Goal: Complete application form: Complete application form

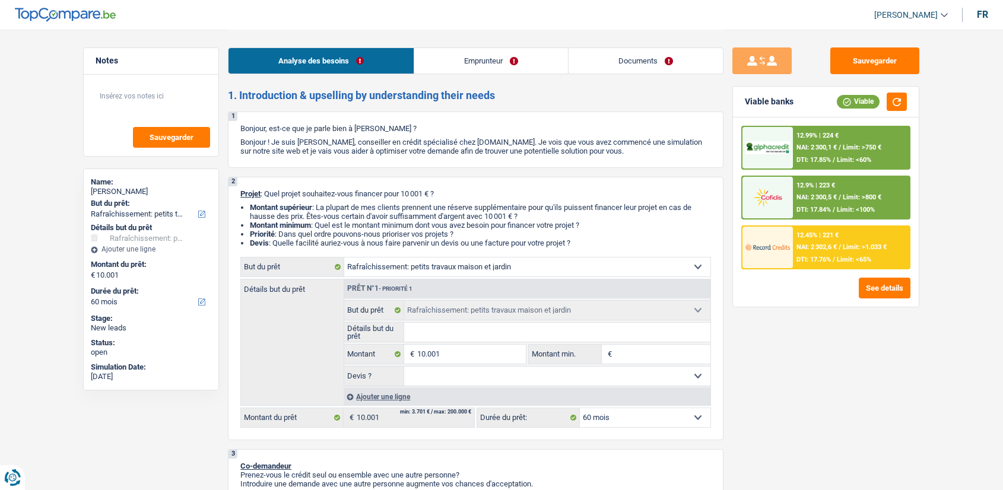
select select "houseOrGarden"
select select "60"
select select "houseOrGarden"
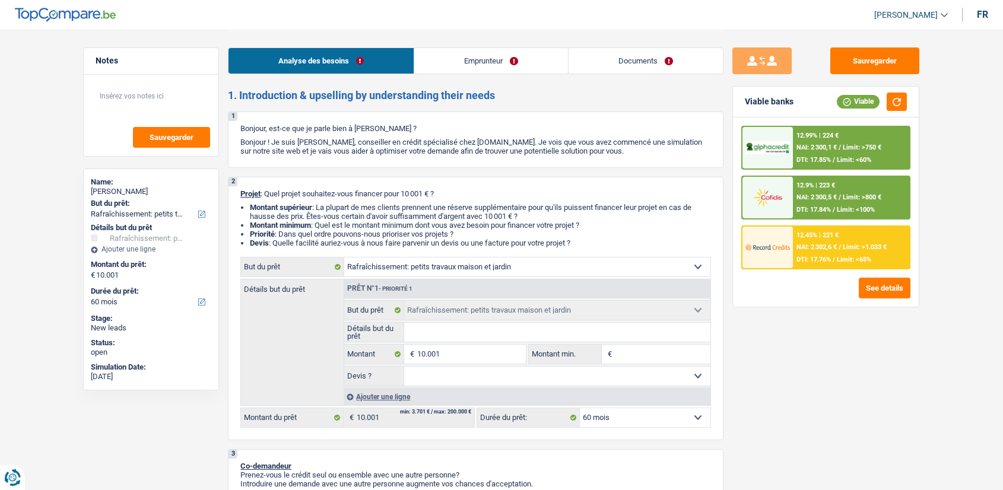
select select "60"
select select "mutuality"
select select "mutualityIndemnity"
select select "ownerWithoutMortgage"
select select "personalLoan"
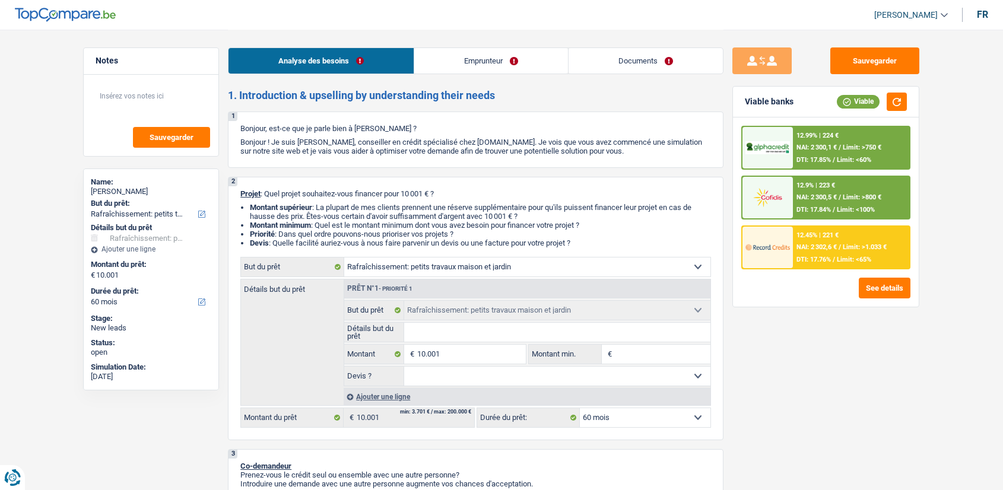
select select "smallWorks"
select select "24"
select select "houseOrGarden"
select select "60"
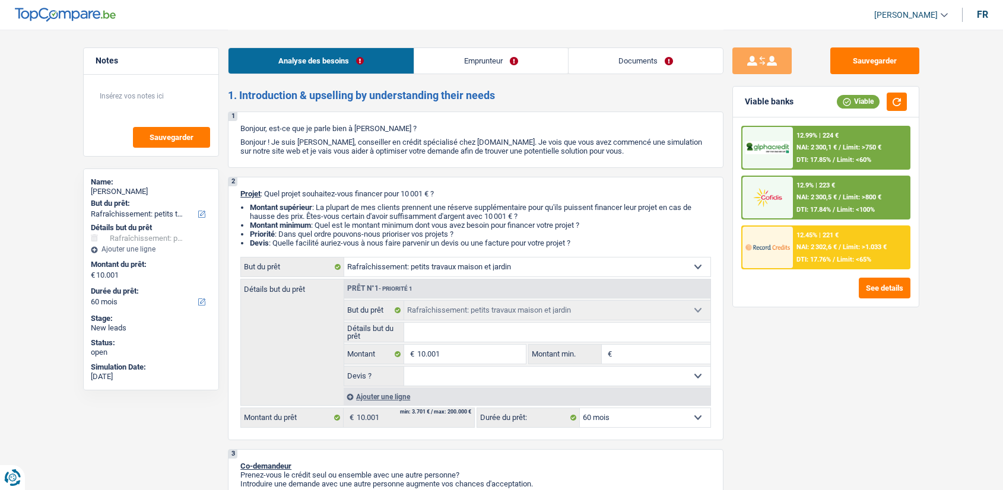
select select "houseOrGarden"
select select "60"
drag, startPoint x: 0, startPoint y: 0, endPoint x: 693, endPoint y: 65, distance: 696.0
click at [693, 65] on link "Documents" at bounding box center [646, 61] width 154 height 26
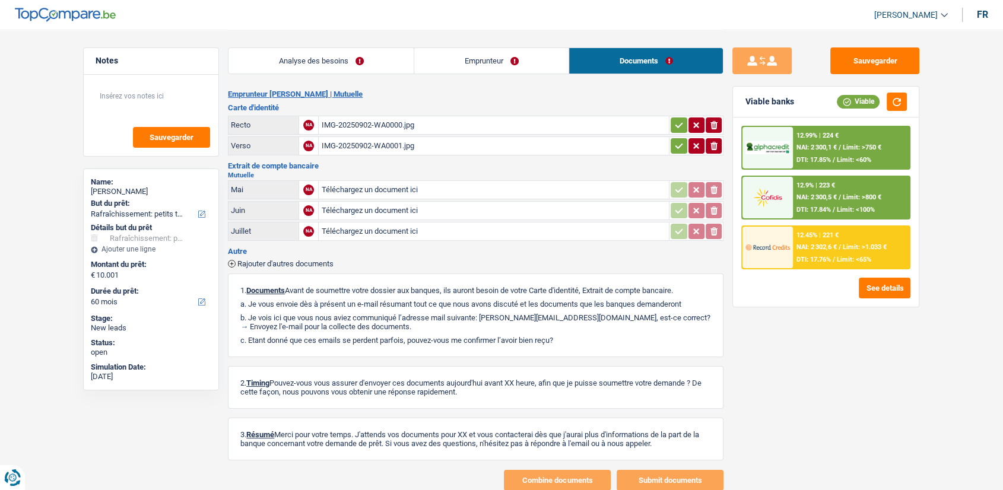
click at [492, 188] on input "Téléchargez un document ici" at bounding box center [494, 190] width 346 height 18
click at [505, 205] on input "Téléchargez un document ici" at bounding box center [494, 211] width 346 height 18
type input "C:\fakepath\20250906_1748003.png"
click at [369, 232] on input "Téléchargez un document ici" at bounding box center [494, 232] width 346 height 18
type input "C:\fakepath\20250906_1741024.png"
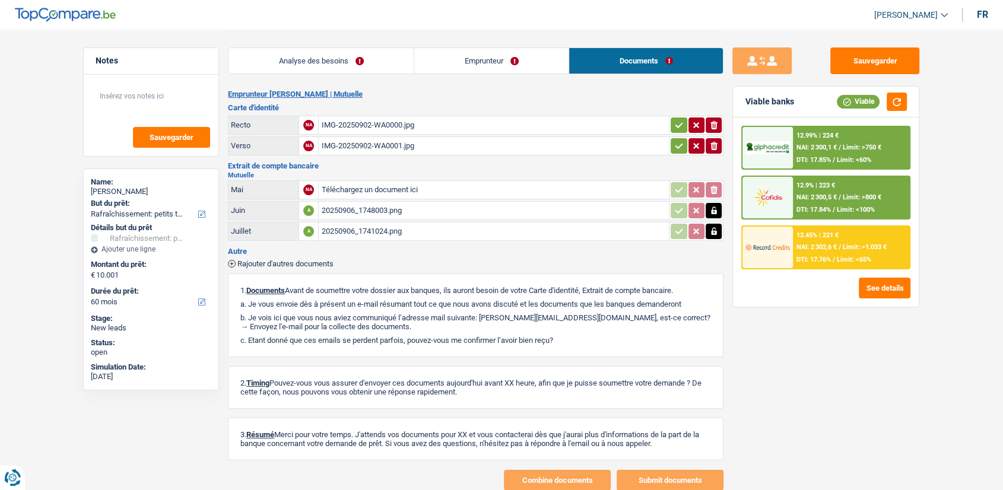
click at [490, 53] on link "Emprunteur" at bounding box center [491, 61] width 154 height 26
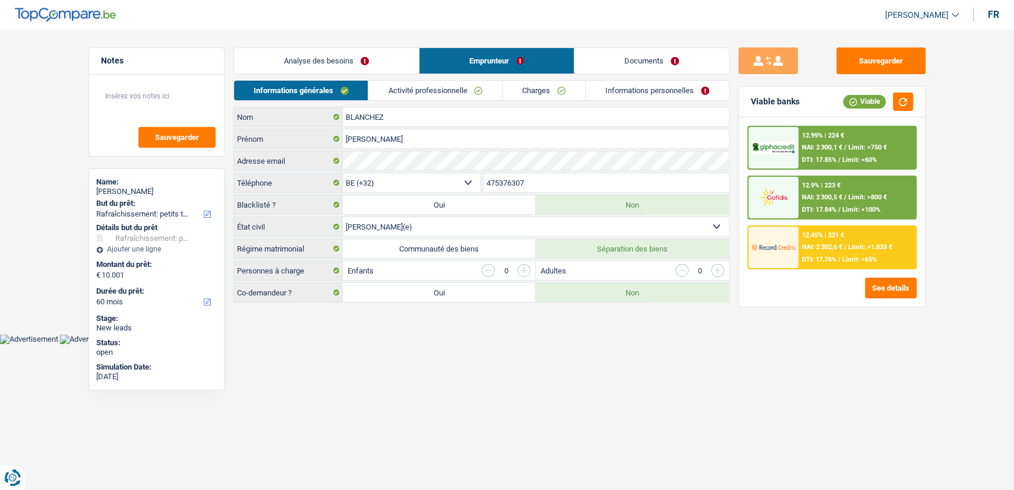
click at [480, 84] on link "Activité professionnelle" at bounding box center [435, 91] width 134 height 20
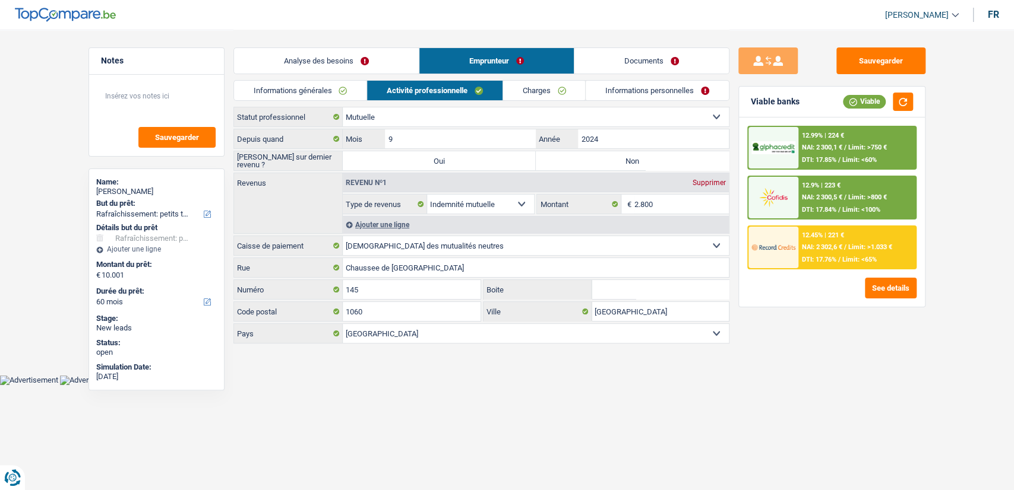
click at [656, 64] on link "Documents" at bounding box center [651, 61] width 154 height 26
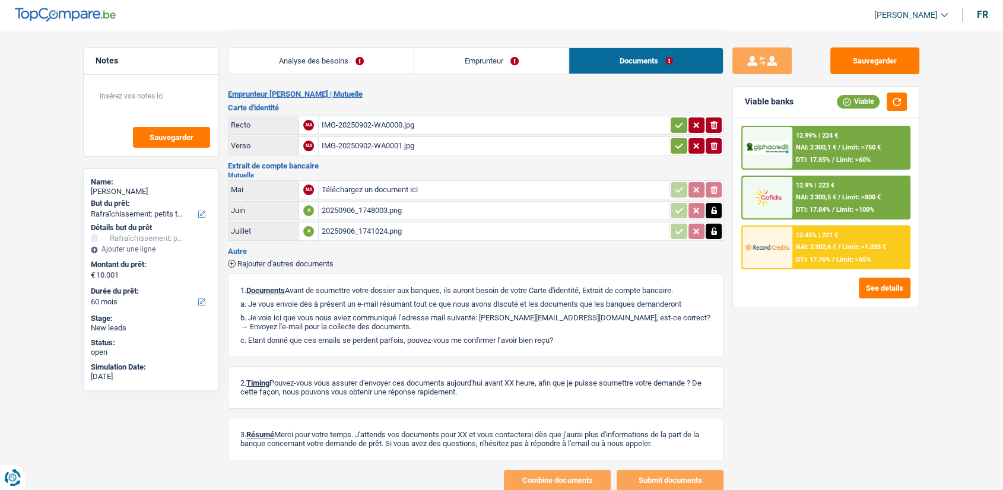
click at [489, 119] on div "IMG-20250902-WA0000.jpg" at bounding box center [494, 125] width 346 height 18
click at [881, 61] on button "Sauvegarder" at bounding box center [875, 60] width 89 height 27
click at [303, 260] on span "Rajouter d'autres documents" at bounding box center [285, 264] width 96 height 8
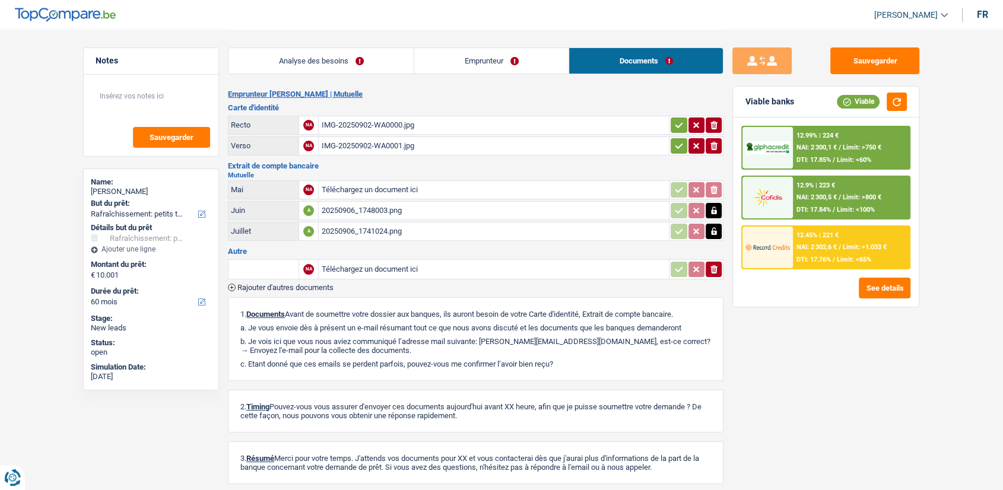
click at [275, 265] on input "text" at bounding box center [263, 269] width 65 height 19
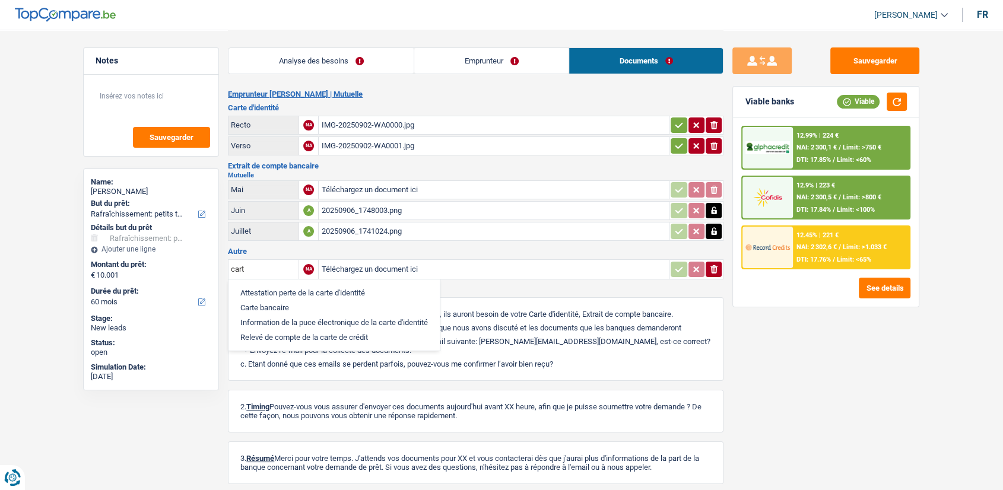
click at [273, 305] on li "Carte bancaire" at bounding box center [334, 307] width 199 height 15
type input "Carte bancaire"
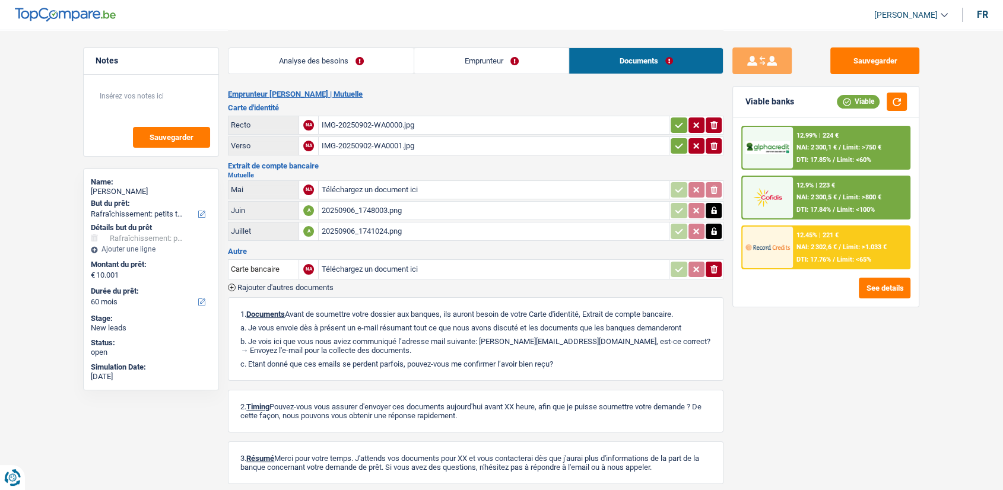
click at [375, 267] on input "Téléchargez un document ici" at bounding box center [494, 270] width 346 height 18
type input "C:\fakepath\20250906_175611.jpg"
click at [438, 271] on input "Téléchargez un document ici" at bounding box center [494, 270] width 346 height 18
click at [867, 60] on button "Sauvegarder" at bounding box center [875, 60] width 89 height 27
click at [863, 63] on button "Sauvegarder" at bounding box center [875, 60] width 89 height 27
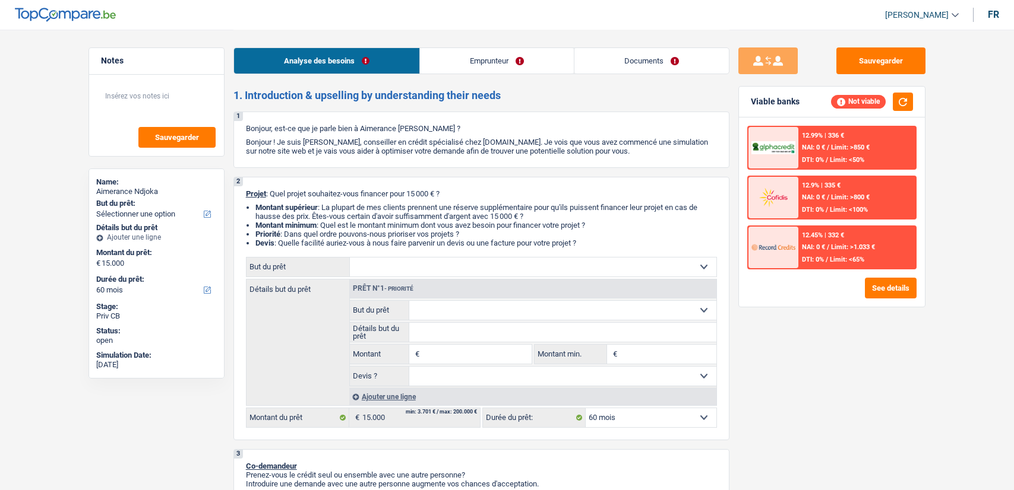
select select "60"
select select "publicEmployee"
select select "netSalary"
select select "mealVouchers"
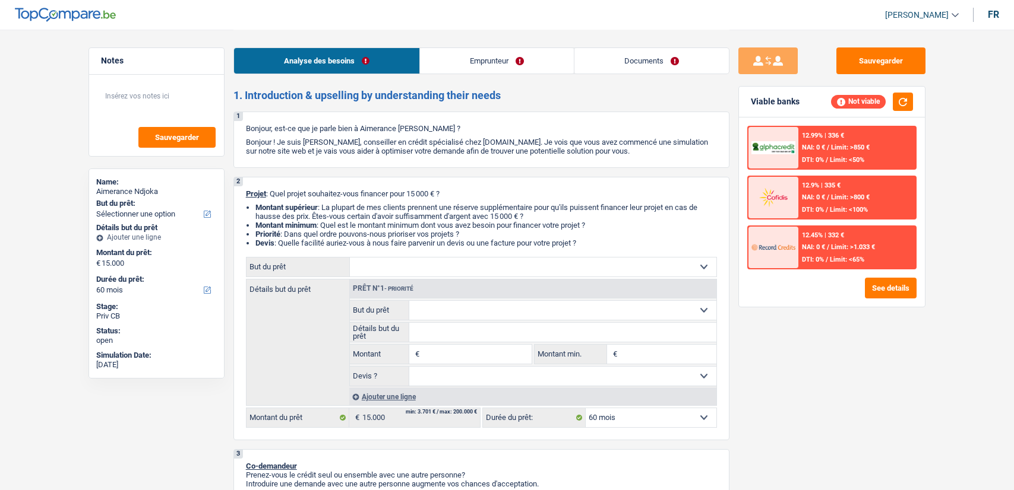
select select "rents"
select select "60"
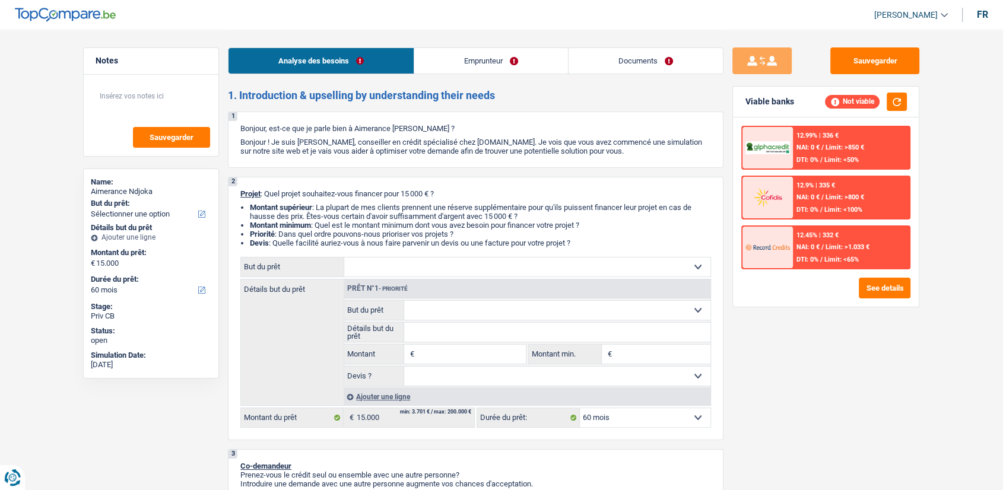
click at [647, 67] on link "Documents" at bounding box center [646, 61] width 154 height 26
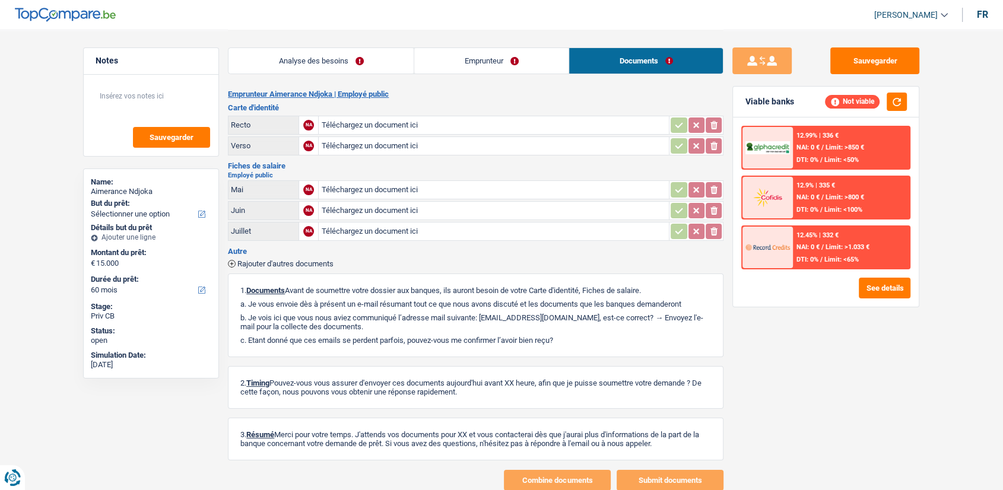
click at [546, 62] on link "Emprunteur" at bounding box center [491, 61] width 154 height 26
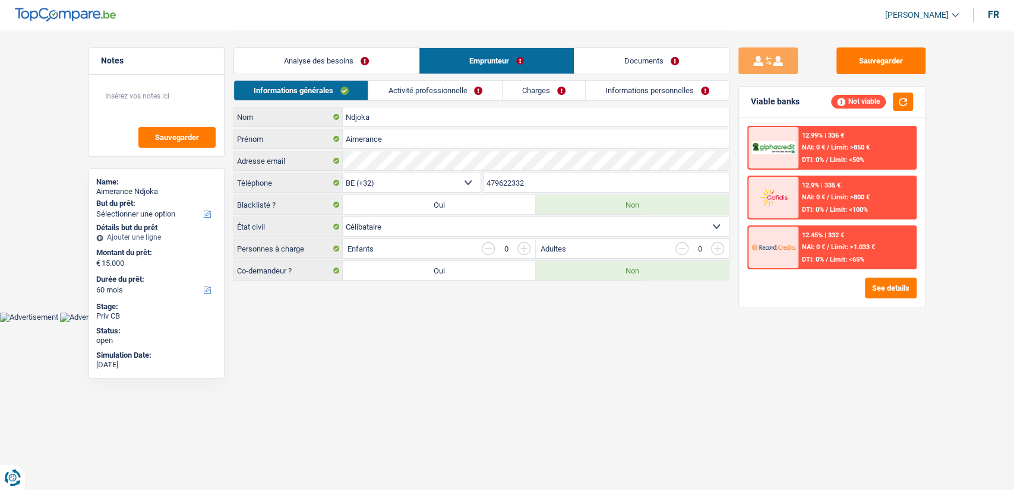
click at [366, 58] on link "Analyse des besoins" at bounding box center [326, 61] width 185 height 26
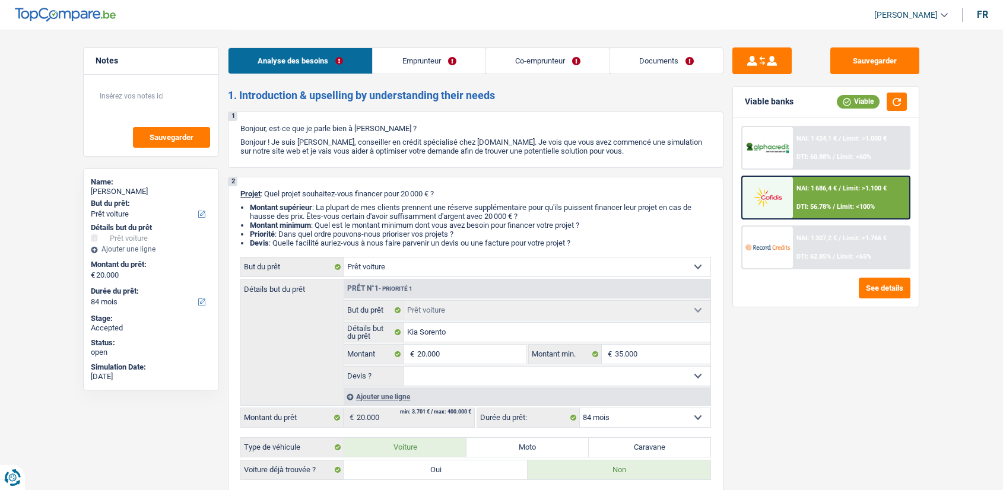
select select "car"
select select "84"
select select "car"
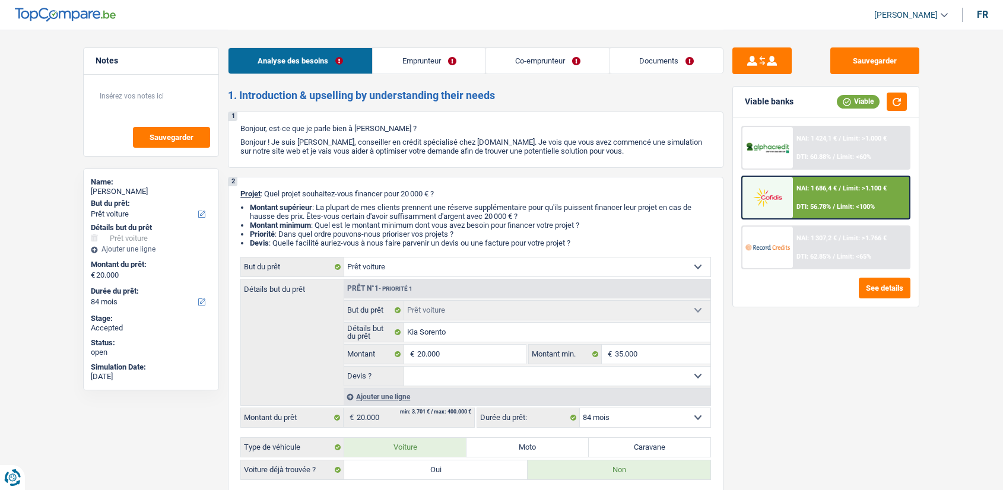
select select "84"
select select "worker"
select select "mutuality"
select select "netSalary"
select select "familyAllowances"
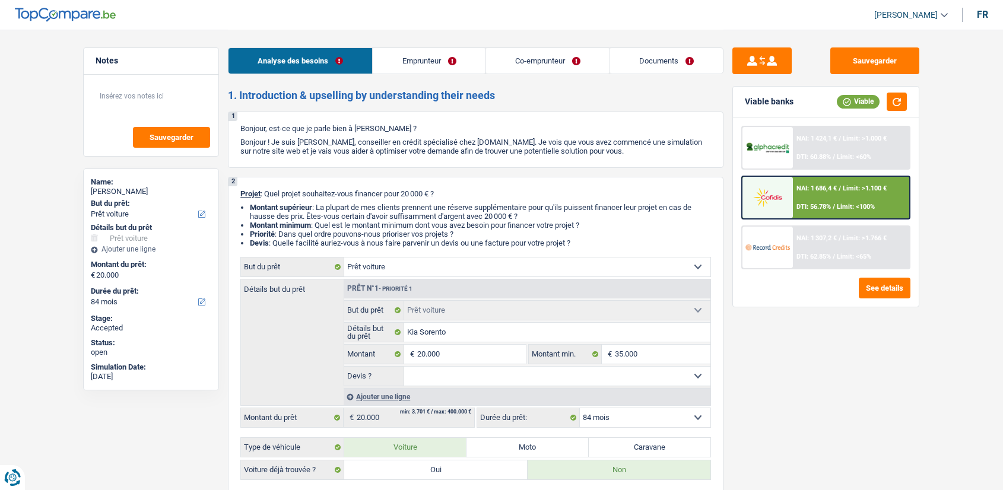
select select "mutualityIndemnity"
select select "familyAllowances"
select select "ownerWithMortgage"
select select "mortgage"
select select "300"
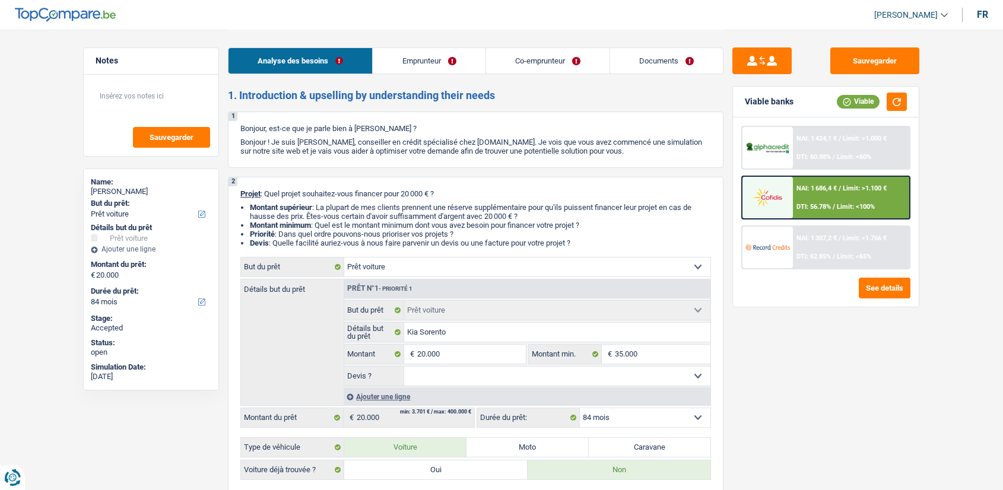
select select "carLoan"
select select "84"
select select "cardOrCredit"
select select "creditConsolidation"
select select "84"
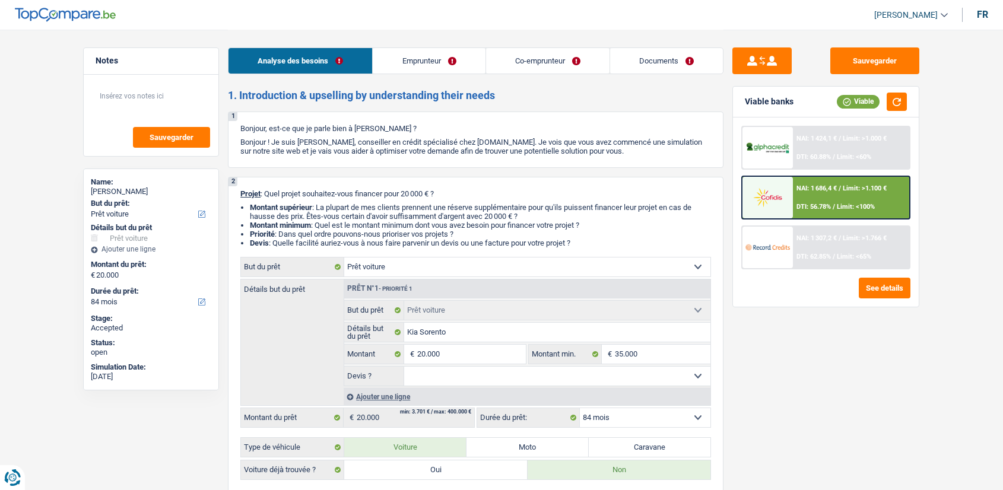
select select "car"
select select "84"
click at [527, 69] on link "Co-emprunteur" at bounding box center [547, 61] width 123 height 26
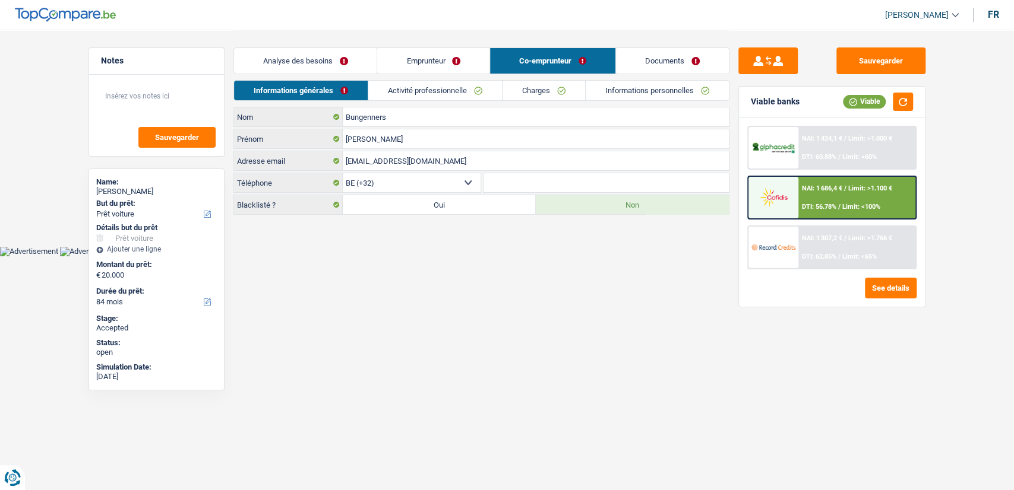
click at [641, 68] on link "Documents" at bounding box center [672, 61] width 113 height 26
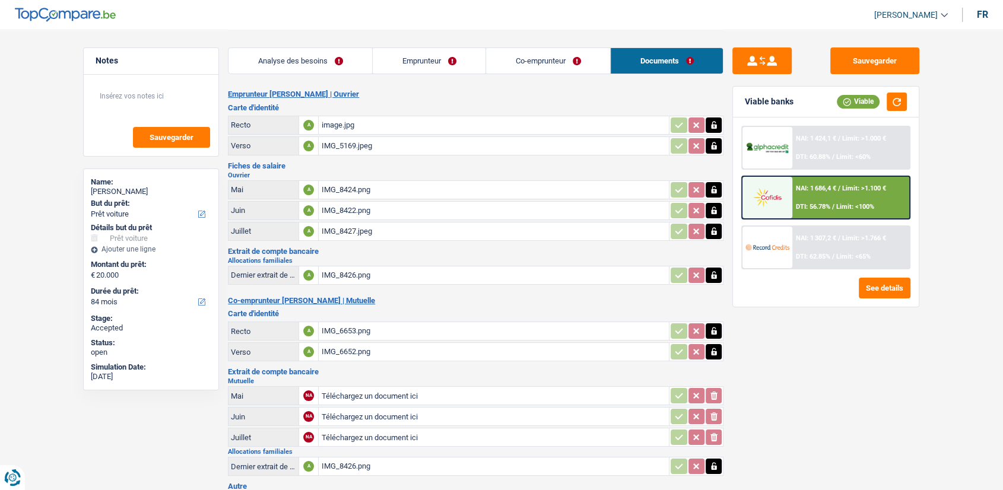
click at [641, 68] on link "Documents" at bounding box center [667, 61] width 112 height 26
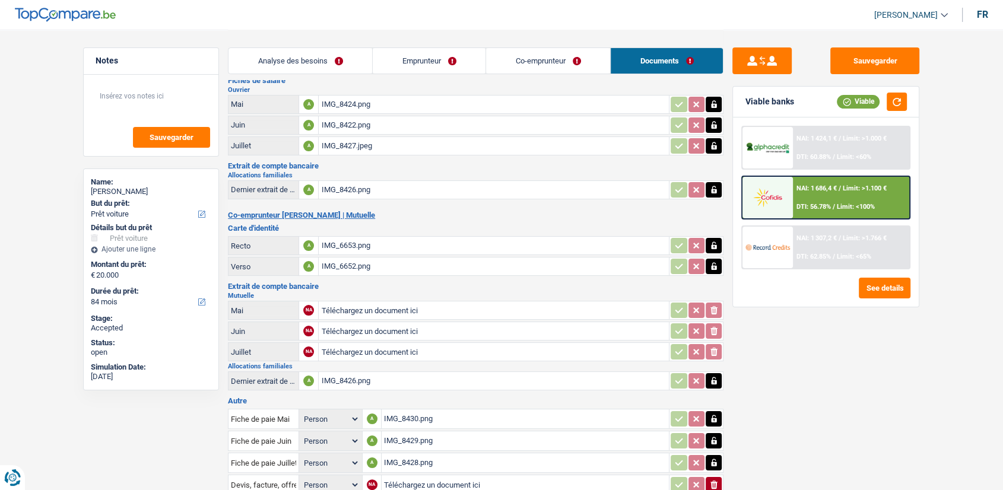
scroll to position [86, 0]
click at [452, 98] on div "IMG_8424.png" at bounding box center [494, 104] width 346 height 18
click at [442, 69] on link "Emprunteur" at bounding box center [429, 61] width 113 height 26
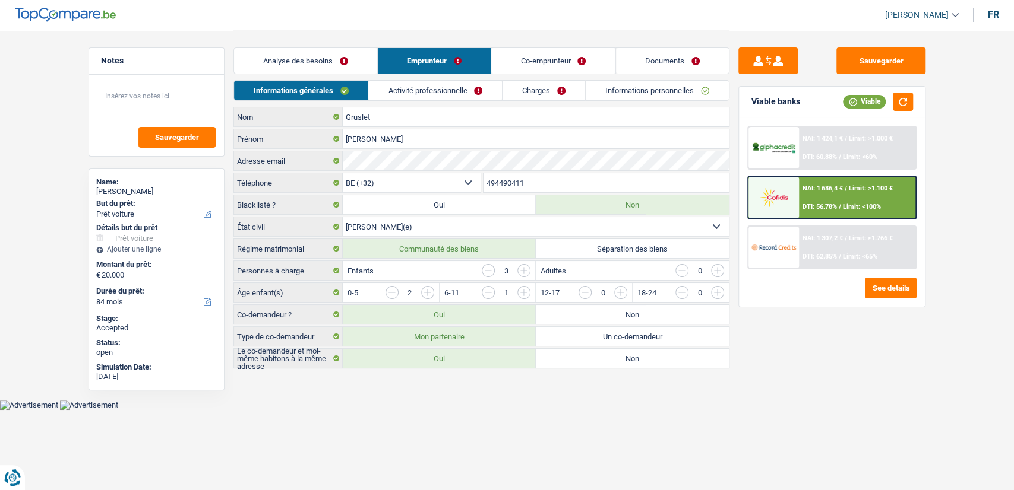
click at [430, 87] on link "Activité professionnelle" at bounding box center [435, 91] width 134 height 20
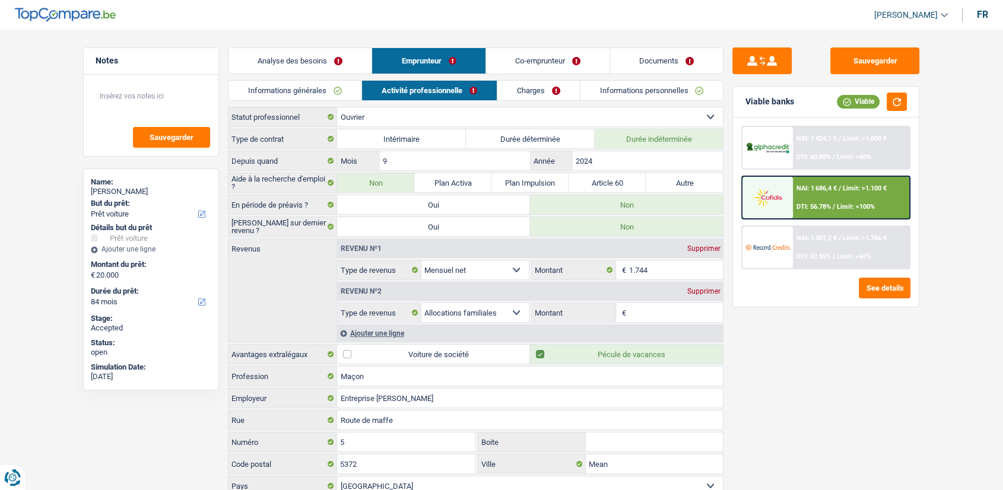
click at [559, 63] on link "Co-emprunteur" at bounding box center [547, 61] width 123 height 26
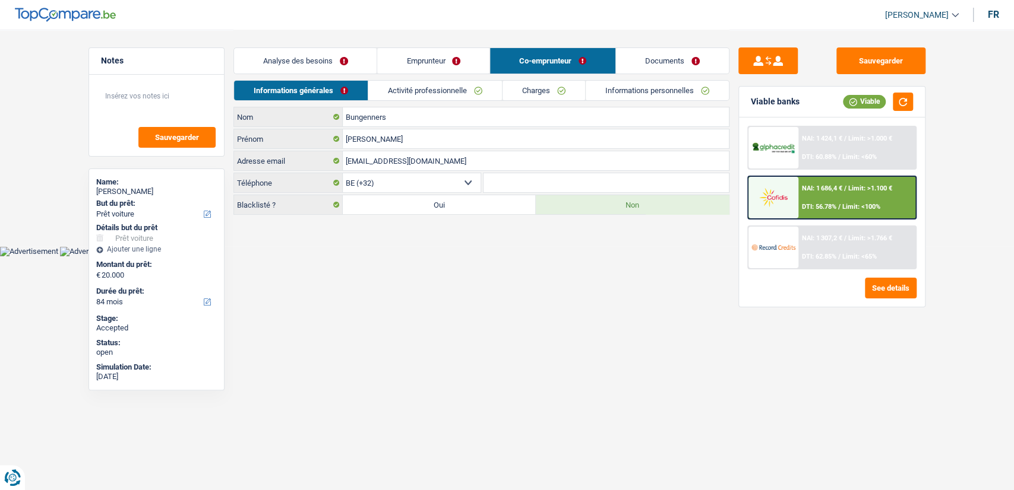
click at [470, 90] on link "Activité professionnelle" at bounding box center [435, 91] width 134 height 20
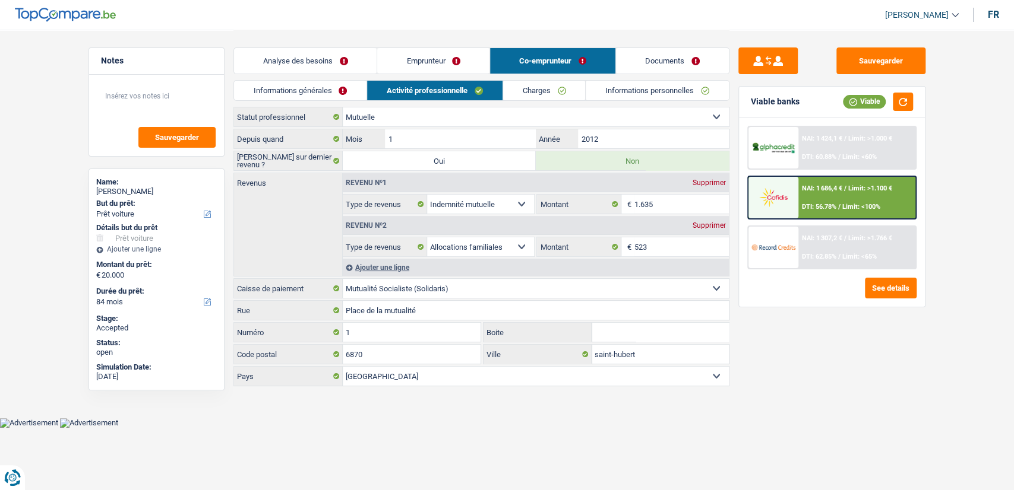
click at [669, 55] on link "Documents" at bounding box center [672, 61] width 113 height 26
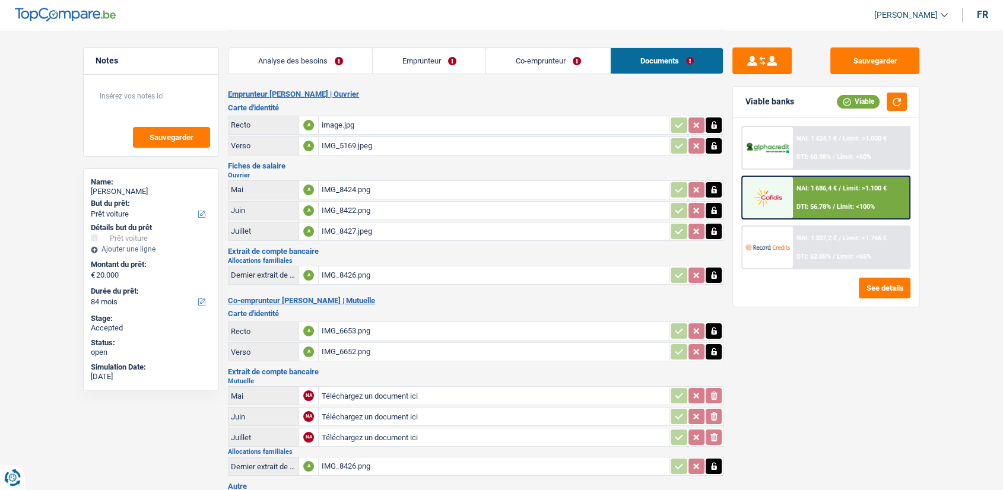
click at [546, 64] on link "Co-emprunteur" at bounding box center [548, 61] width 124 height 26
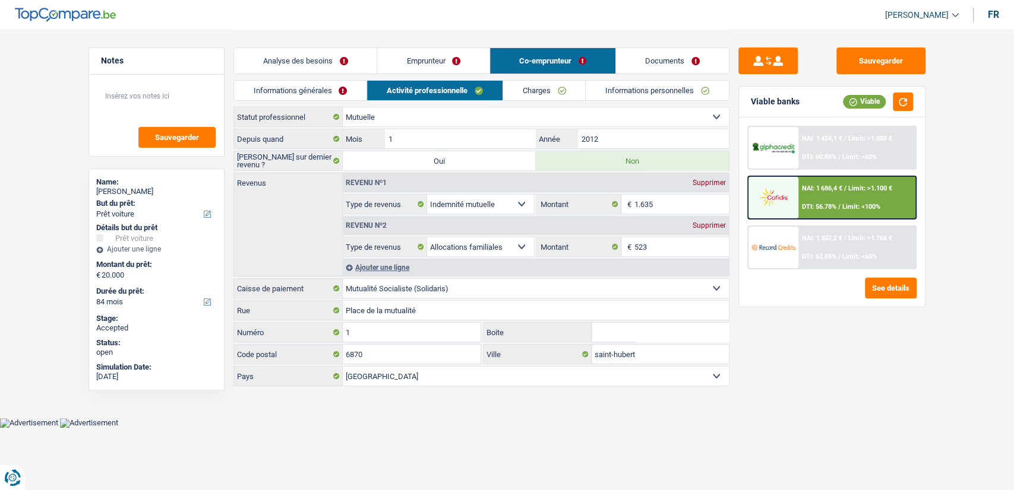
click at [664, 62] on link "Documents" at bounding box center [672, 61] width 113 height 26
